Goal: Book appointment/travel/reservation

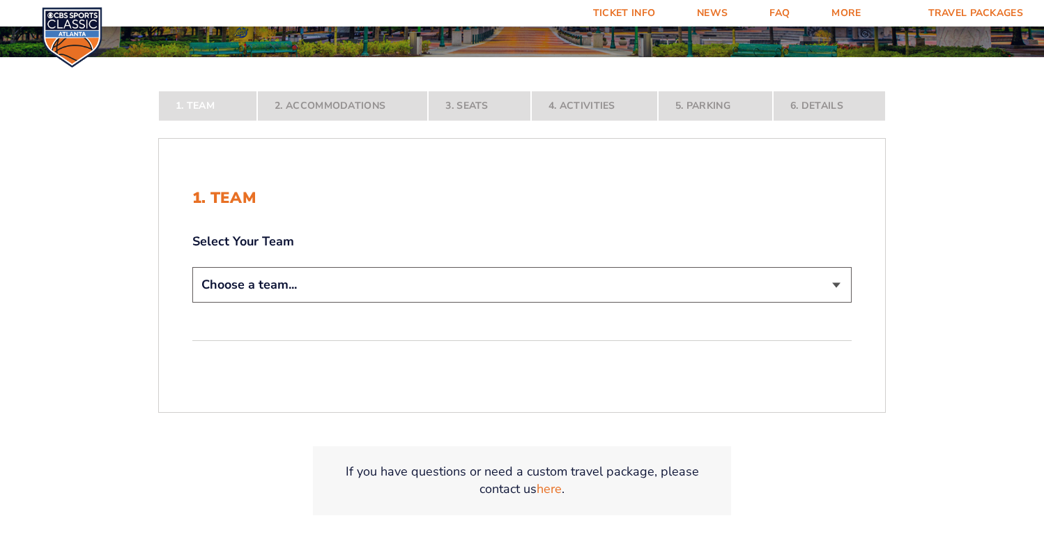
scroll to position [261, 0]
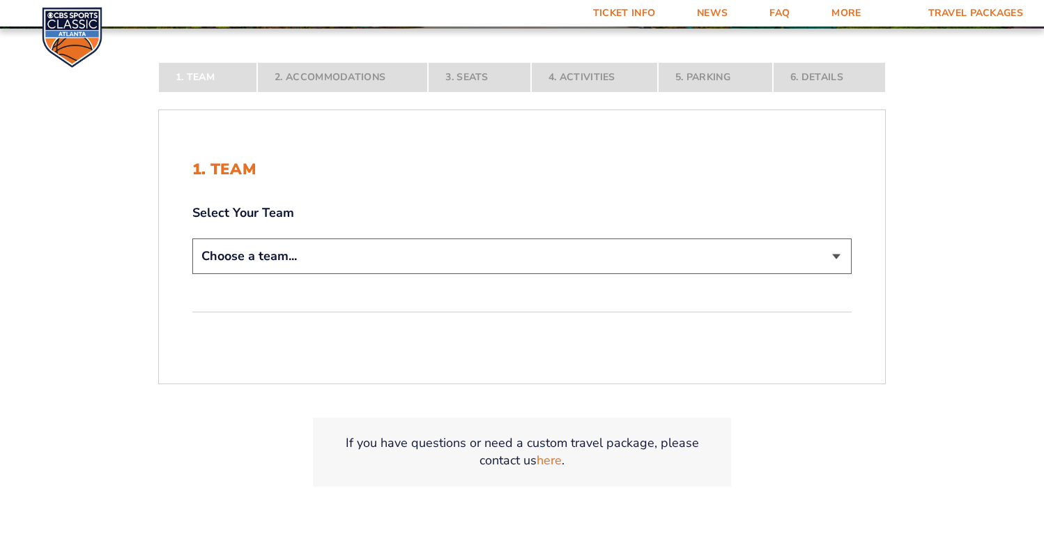
click at [836, 255] on select "Choose a team... [US_STATE] Wildcats [US_STATE] State Buckeyes [US_STATE] Tar H…" at bounding box center [521, 256] width 659 height 36
select select "12756"
click at [192, 274] on select "Choose a team... [US_STATE] Wildcats [US_STATE] State Buckeyes [US_STATE] Tar H…" at bounding box center [521, 256] width 659 height 36
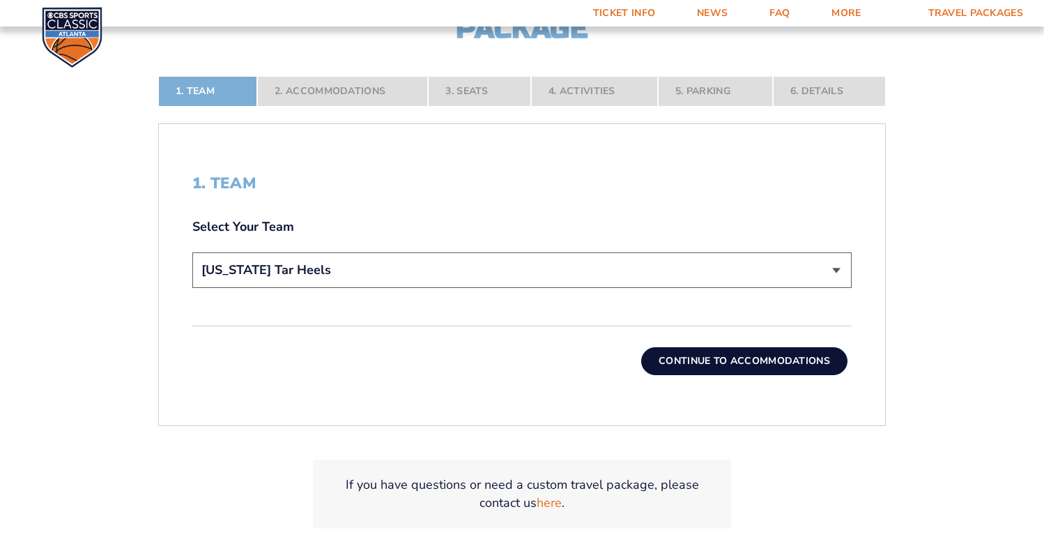
scroll to position [362, 0]
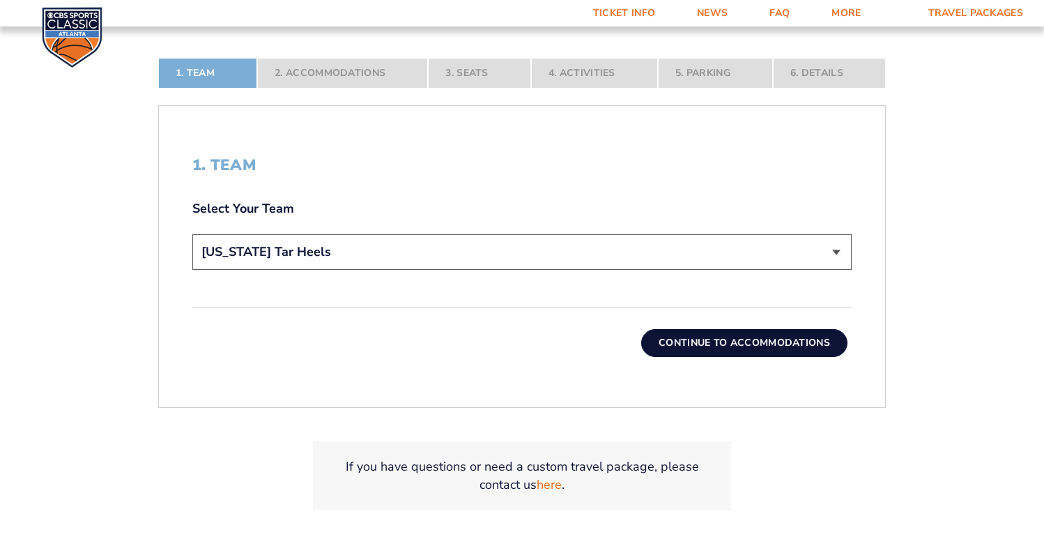
click at [717, 343] on button "Continue To Accommodations" at bounding box center [744, 343] width 206 height 28
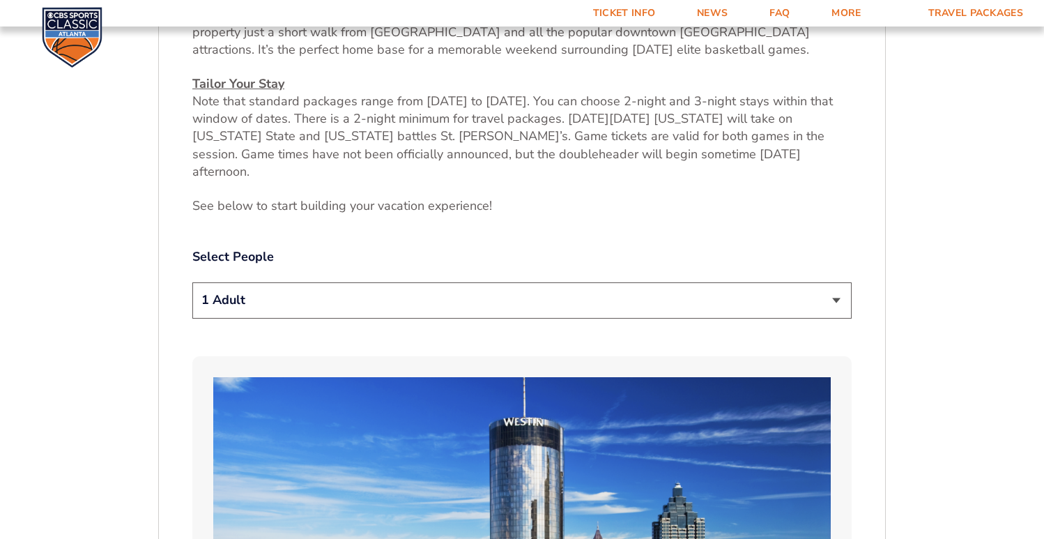
scroll to position [635, 0]
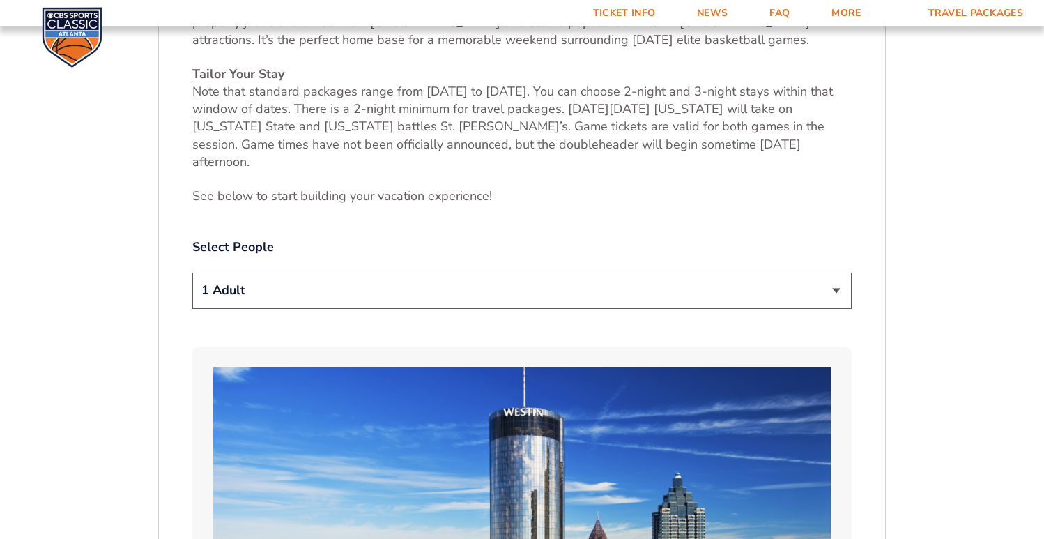
click at [835, 273] on select "1 Adult 2 Adults 3 Adults 4 Adults 2 Adults + 1 Child 2 Adults + 2 Children 2 A…" at bounding box center [521, 290] width 659 height 36
select select "2 Adults"
click at [192, 272] on select "1 Adult 2 Adults 3 Adults 4 Adults 2 Adults + 1 Child 2 Adults + 2 Children 2 A…" at bounding box center [521, 290] width 659 height 36
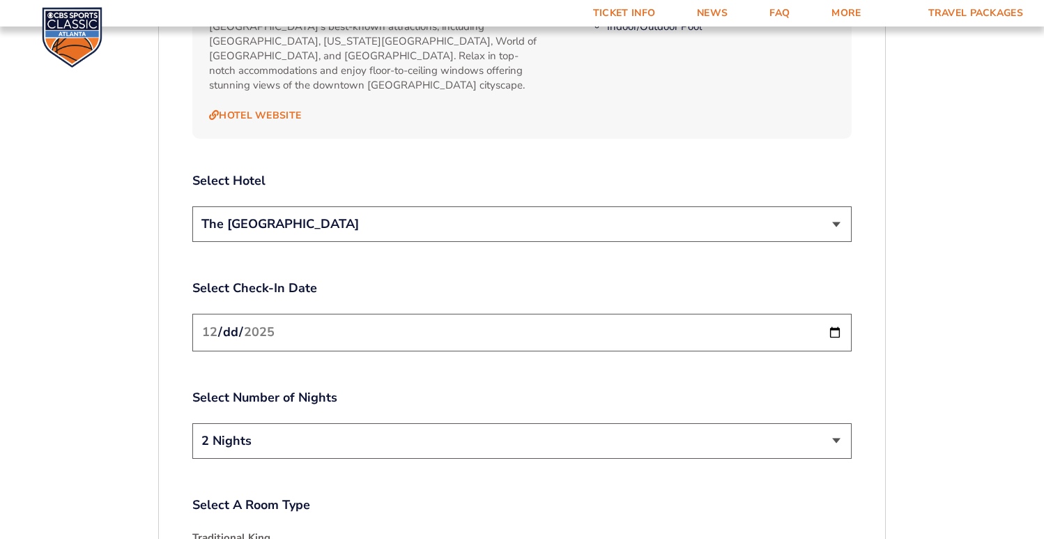
scroll to position [1592, 0]
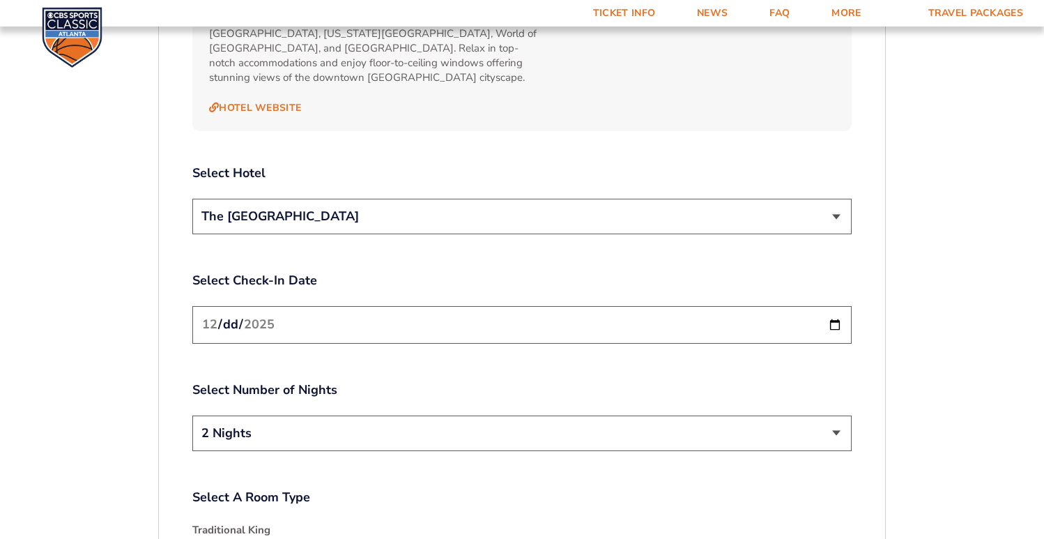
click at [837, 199] on select "The [GEOGRAPHIC_DATA]" at bounding box center [521, 217] width 659 height 36
click at [836, 306] on input "[DATE]" at bounding box center [521, 324] width 659 height 37
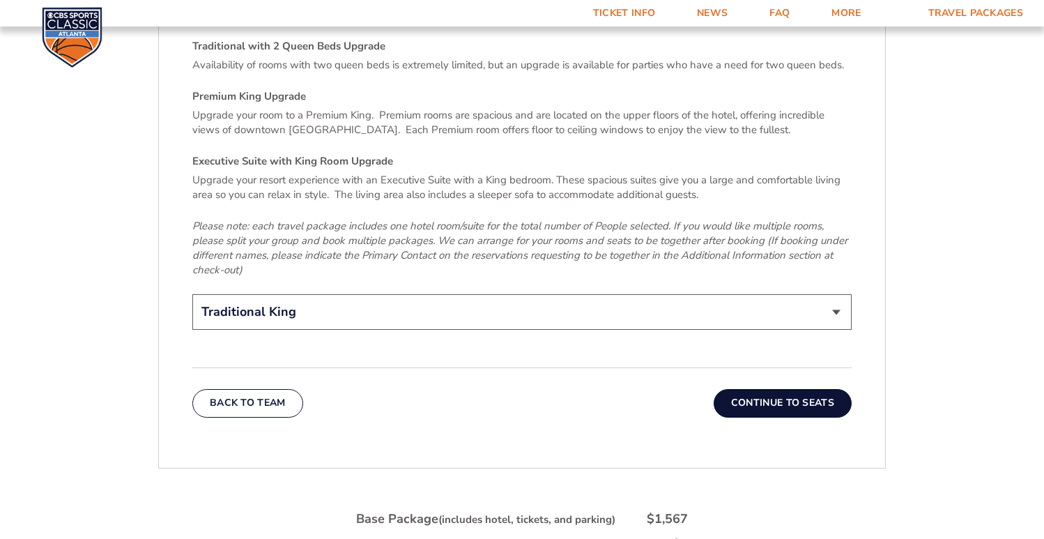
scroll to position [2177, 0]
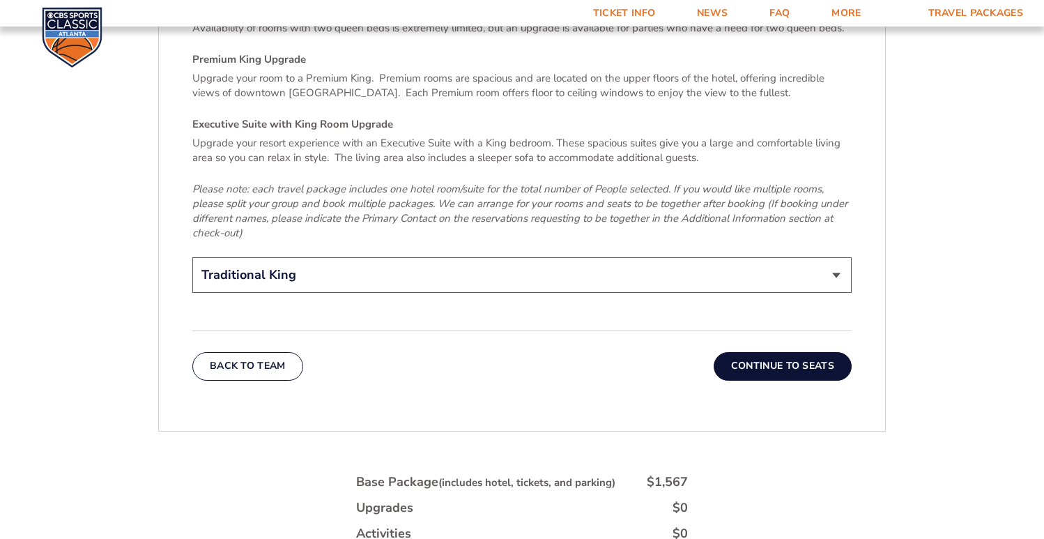
click at [837, 257] on select "Traditional King Traditional with 2 Queen Beds Upgrade (+$95 per night) Premium…" at bounding box center [521, 275] width 659 height 36
click at [192, 257] on select "Traditional King Traditional with 2 Queen Beds Upgrade (+$95 per night) Premium…" at bounding box center [521, 275] width 659 height 36
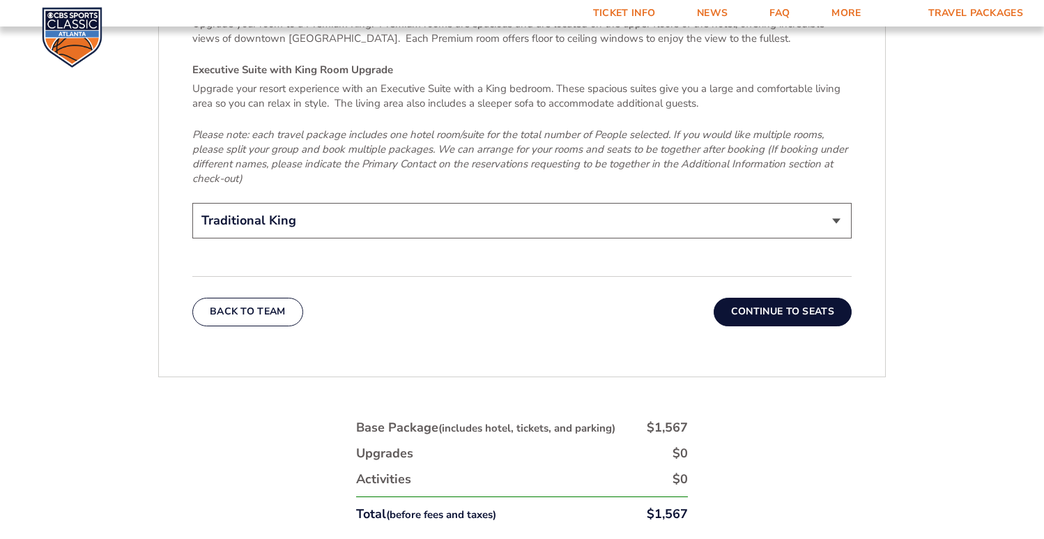
scroll to position [2233, 0]
click at [808, 296] on button "Continue To Seats" at bounding box center [782, 310] width 138 height 28
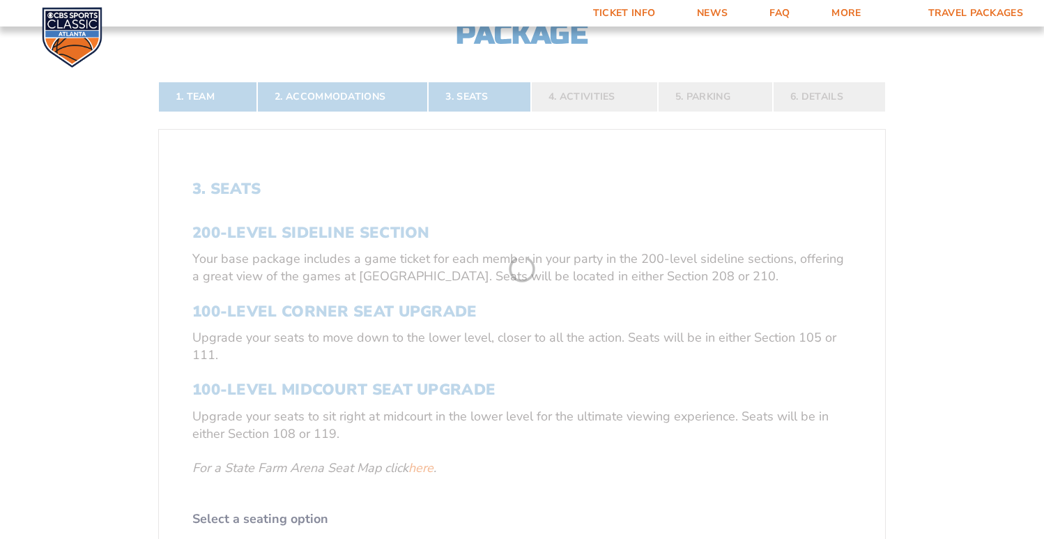
scroll to position [254, 0]
